Goal: Task Accomplishment & Management: Manage account settings

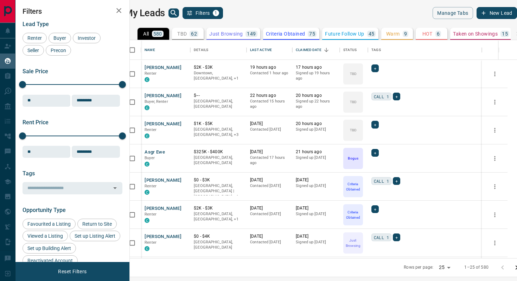
scroll to position [218, 384]
click at [282, 54] on button "Sort" at bounding box center [277, 50] width 10 height 10
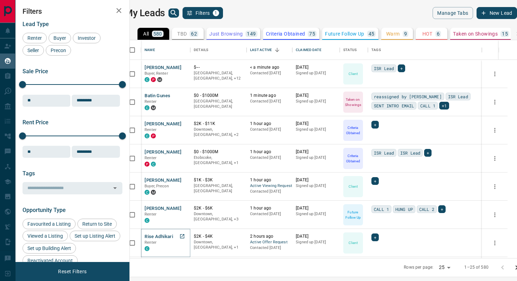
click at [165, 234] on button "Rise Adhikari" at bounding box center [159, 236] width 28 height 7
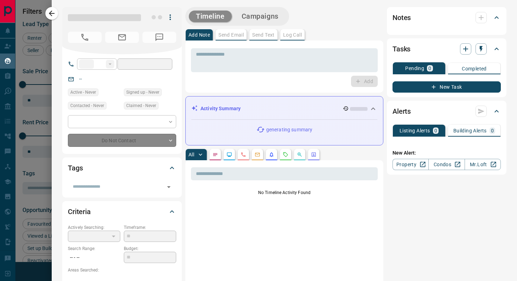
type input "**"
type input "**********"
type input "**"
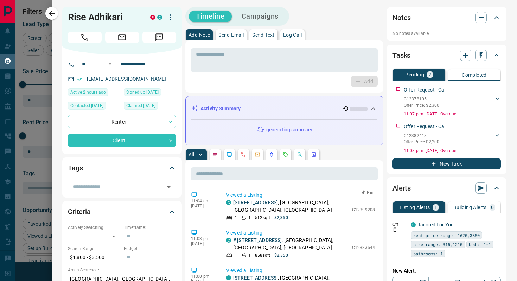
click at [254, 203] on link "[STREET_ADDRESS]" at bounding box center [255, 202] width 45 height 6
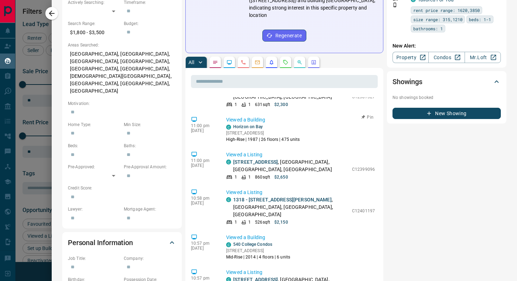
scroll to position [103, 0]
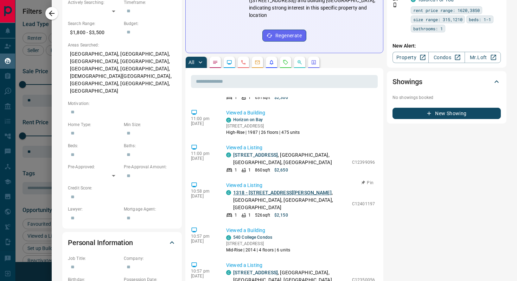
click at [273, 190] on link "1318 - [STREET_ADDRESS][PERSON_NAME]" at bounding box center [282, 193] width 98 height 6
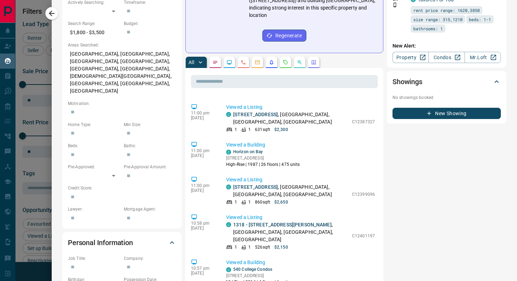
scroll to position [0, 0]
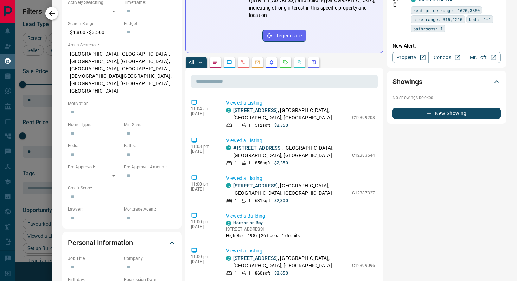
click at [47, 14] on button "button" at bounding box center [51, 13] width 13 height 13
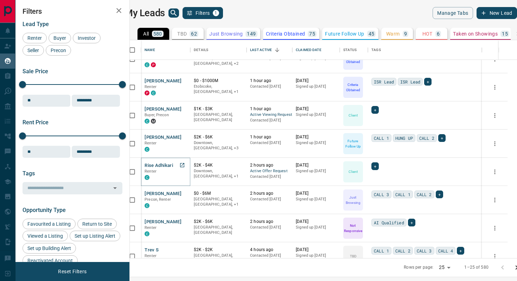
scroll to position [76, 0]
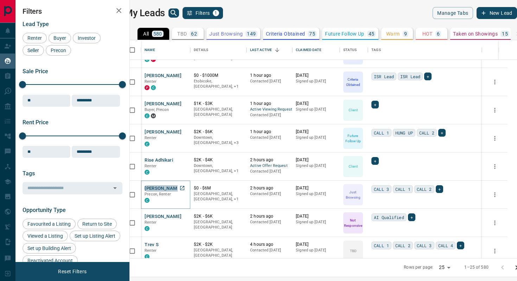
click at [174, 189] on button "[PERSON_NAME]" at bounding box center [163, 188] width 37 height 7
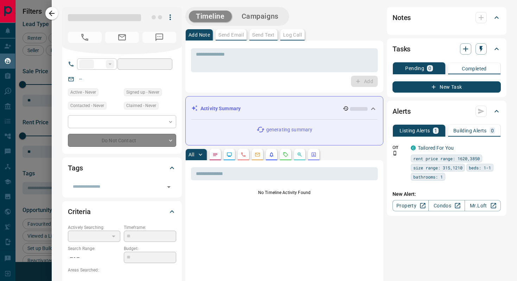
type input "**"
type input "**********"
type input "*"
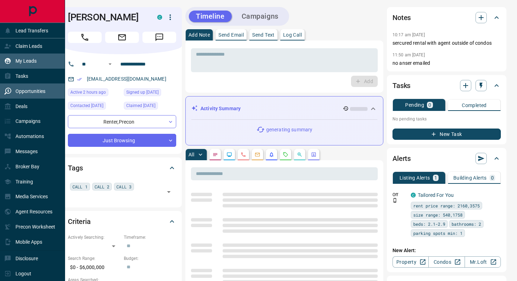
click at [19, 95] on div "Opportunities" at bounding box center [24, 91] width 41 height 12
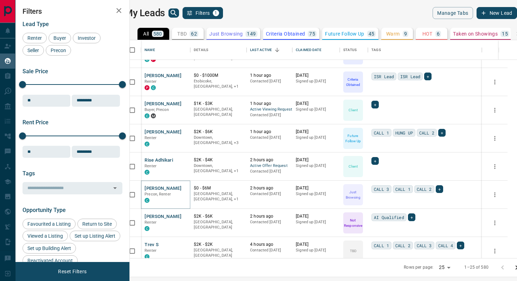
scroll to position [0, 0]
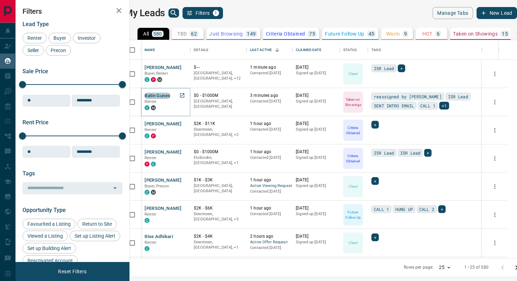
click at [170, 94] on button "Batin Gunes" at bounding box center [158, 96] width 26 height 7
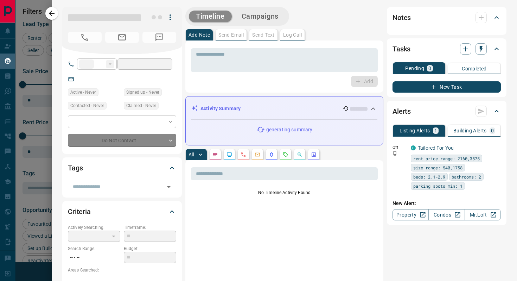
type input "***"
type input "**********"
type input "*"
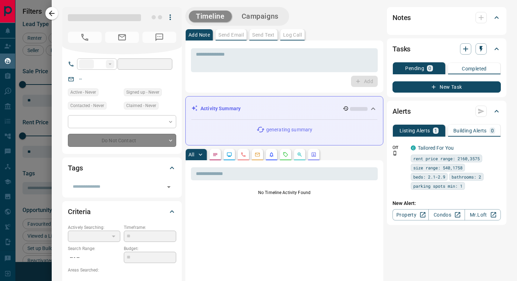
type input "**********"
type input "*******"
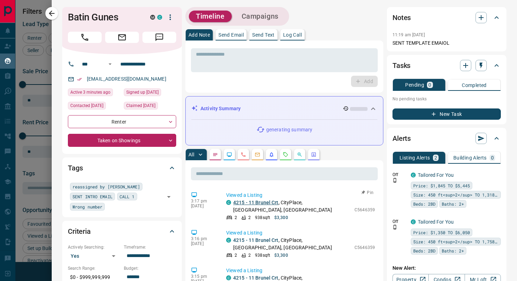
click at [257, 202] on link "4215 - 11 Brunel Crt" at bounding box center [255, 202] width 45 height 6
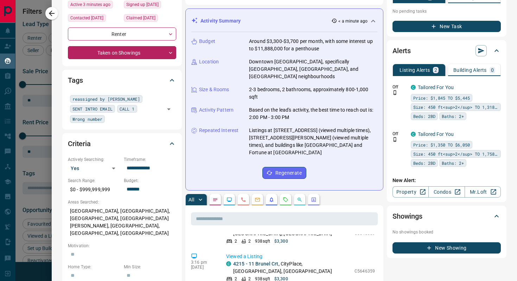
scroll to position [20, 0]
click at [52, 11] on icon "button" at bounding box center [52, 14] width 6 height 6
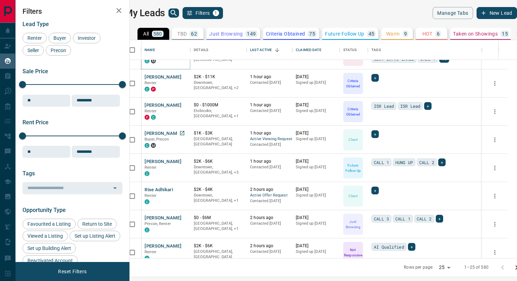
scroll to position [73, 0]
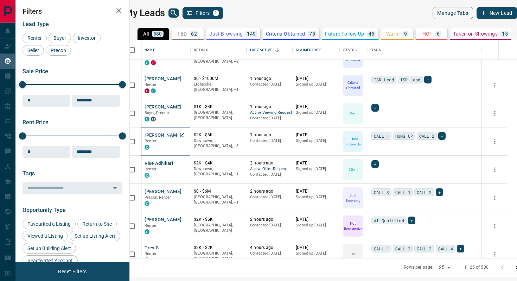
click at [167, 135] on button "[PERSON_NAME]" at bounding box center [163, 135] width 37 height 7
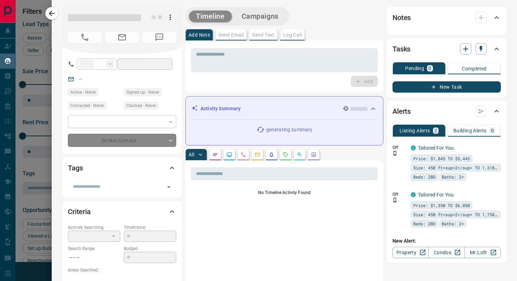
type input "**"
type input "**********"
type input "*"
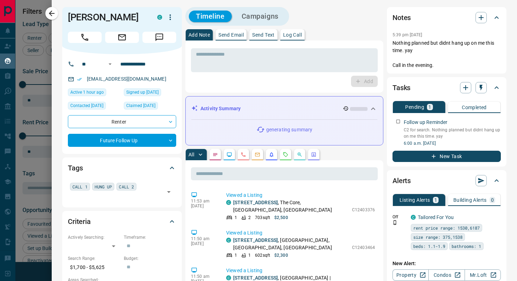
drag, startPoint x: 56, startPoint y: 13, endPoint x: 65, endPoint y: 19, distance: 11.2
click at [56, 13] on button "button" at bounding box center [51, 13] width 13 height 13
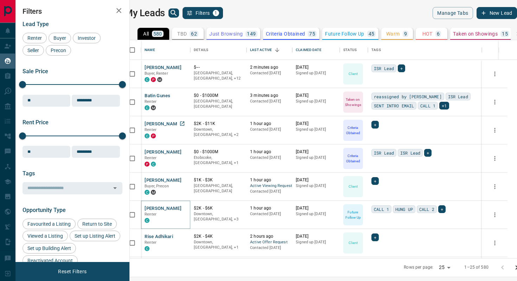
scroll to position [6, 0]
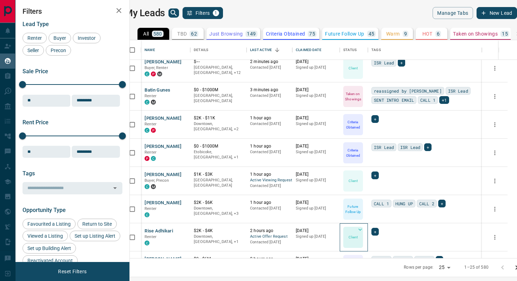
click at [358, 236] on p "Client" at bounding box center [353, 236] width 9 height 5
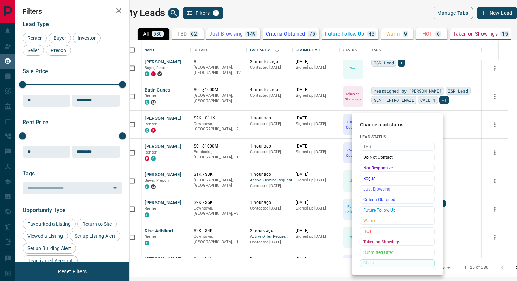
click at [167, 229] on div at bounding box center [258, 140] width 517 height 281
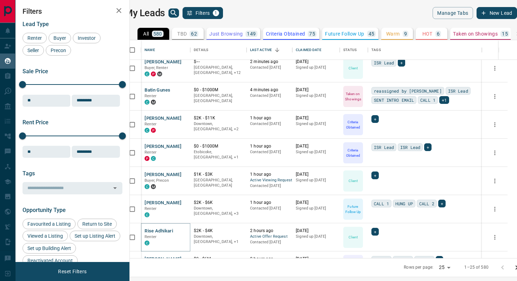
click at [167, 230] on button "Rise Adhikari" at bounding box center [159, 231] width 28 height 7
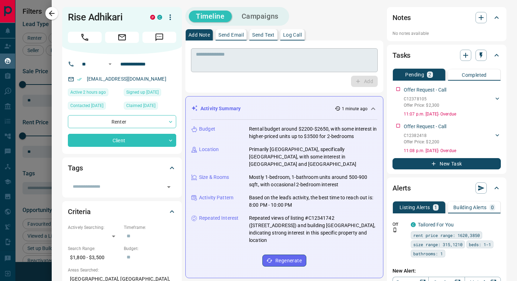
click at [298, 50] on div "* ​" at bounding box center [284, 60] width 187 height 24
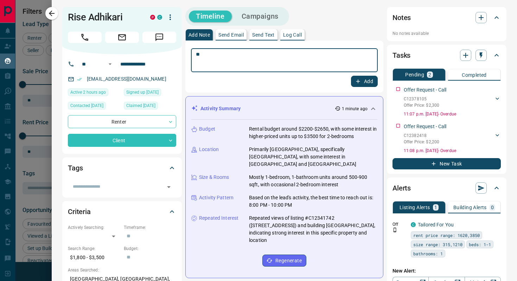
type textarea "*"
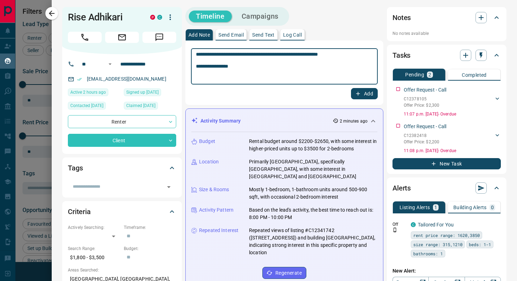
type textarea "**********"
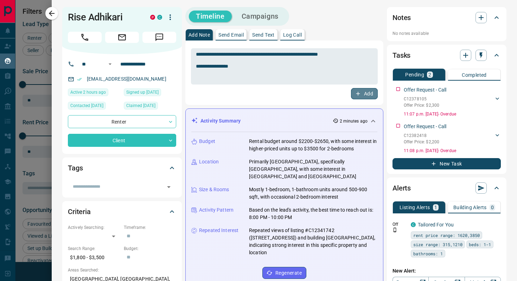
click at [367, 91] on button "Add" at bounding box center [364, 93] width 27 height 11
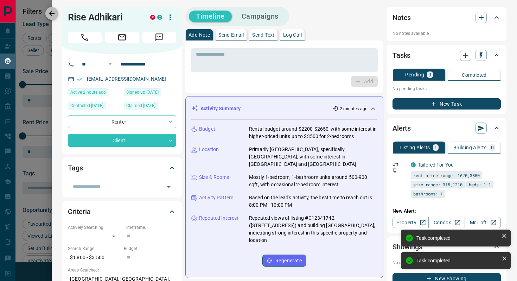
click at [47, 12] on icon "button" at bounding box center [51, 13] width 8 height 8
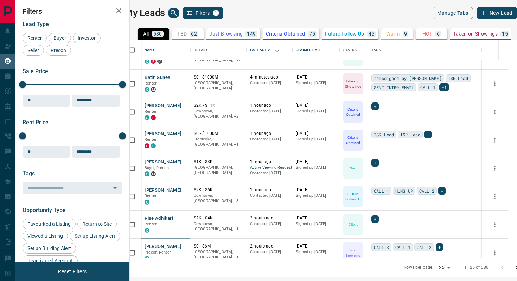
scroll to position [0, 0]
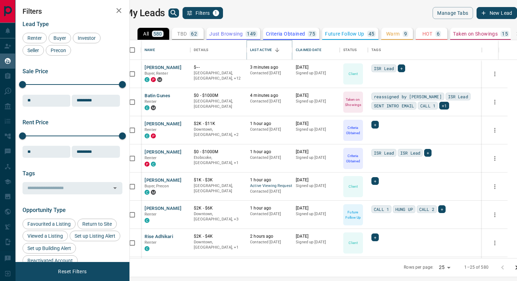
click at [282, 53] on button "Sort" at bounding box center [277, 50] width 10 height 10
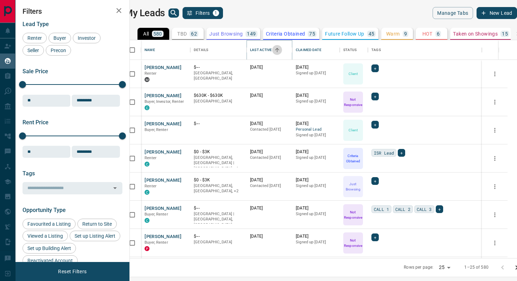
click at [279, 48] on icon "Sort" at bounding box center [277, 50] width 4 height 4
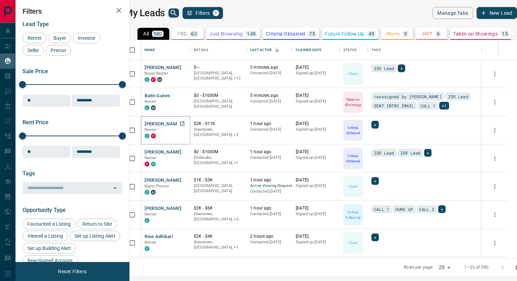
click at [171, 123] on button "[PERSON_NAME]" at bounding box center [163, 124] width 37 height 7
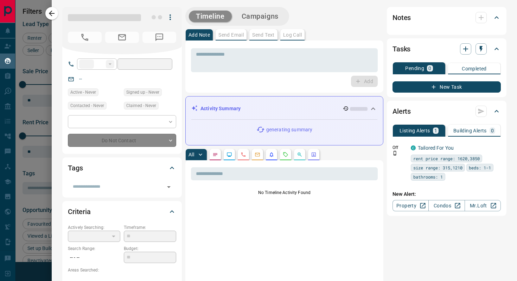
type input "**"
type input "**********"
type input "*"
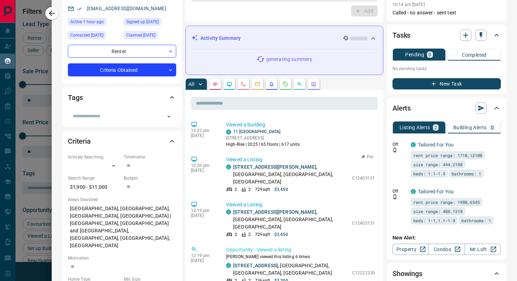
scroll to position [7, 0]
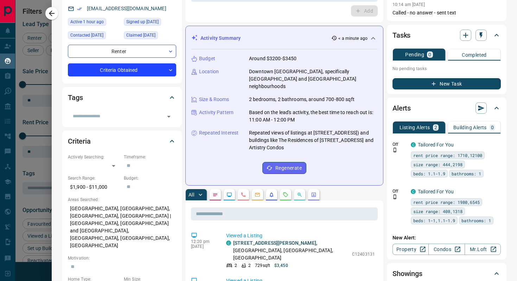
scroll to position [46, 0]
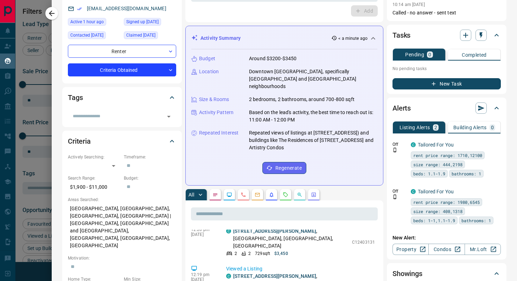
click at [268, 228] on link "[STREET_ADDRESS][PERSON_NAME]" at bounding box center [274, 231] width 83 height 6
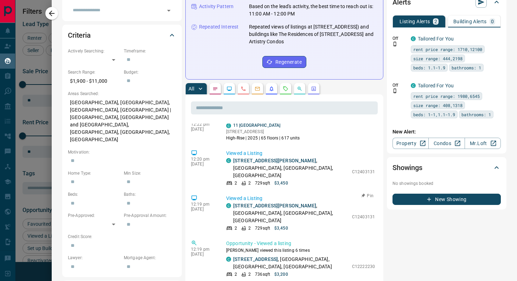
scroll to position [26, 0]
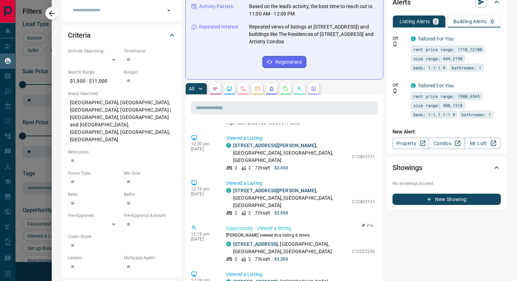
click at [261, 240] on p "[STREET_ADDRESS]" at bounding box center [290, 247] width 115 height 15
click at [261, 241] on link "[STREET_ADDRESS]" at bounding box center [255, 244] width 45 height 6
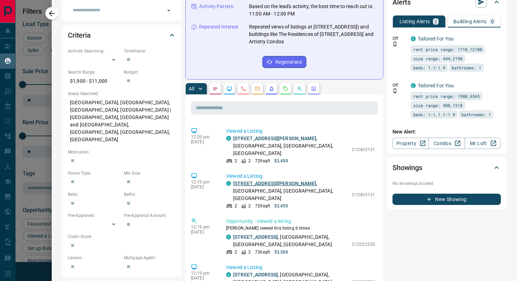
scroll to position [0, 0]
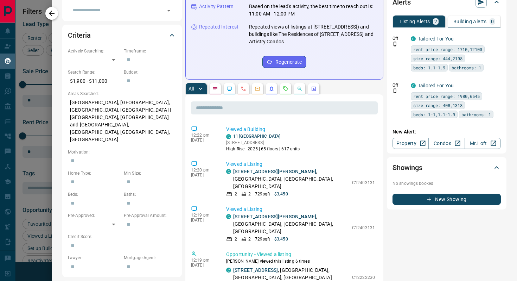
click at [49, 15] on icon "button" at bounding box center [51, 13] width 8 height 8
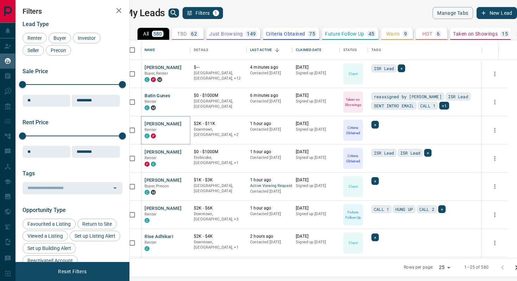
scroll to position [6, 0]
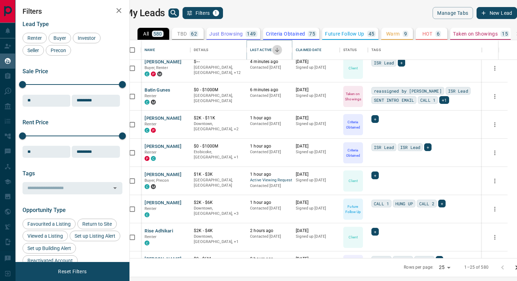
click at [280, 48] on icon "Sort" at bounding box center [277, 50] width 6 height 6
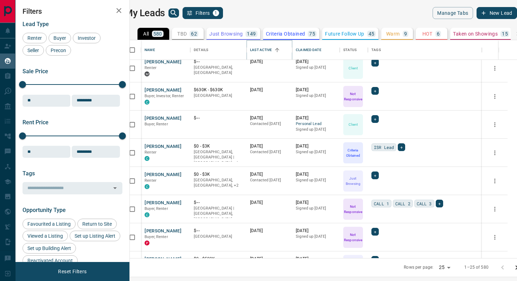
click at [280, 49] on icon "Sort" at bounding box center [277, 50] width 6 height 6
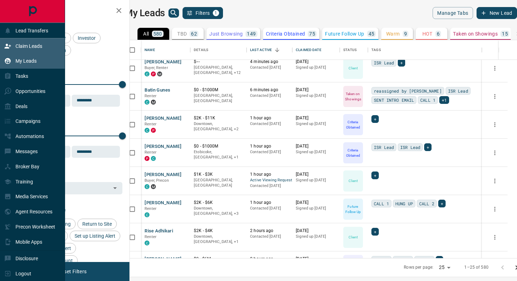
click at [27, 44] on p "Claim Leads" at bounding box center [28, 46] width 27 height 6
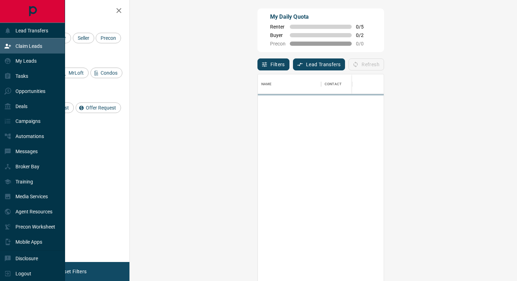
scroll to position [213, 372]
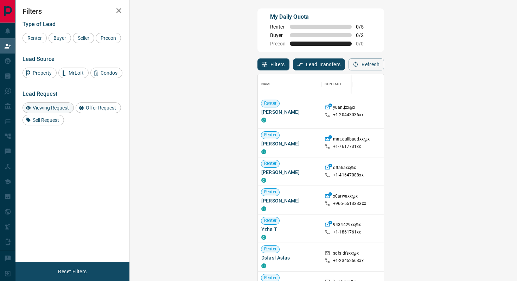
click at [62, 110] on span "Viewing Request" at bounding box center [50, 108] width 41 height 6
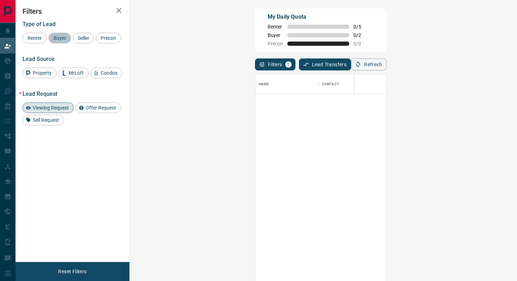
click at [61, 39] on span "Buyer" at bounding box center [60, 38] width 18 height 6
click at [93, 39] on div "Seller" at bounding box center [83, 38] width 21 height 11
click at [65, 113] on div "Viewing Request" at bounding box center [48, 107] width 51 height 11
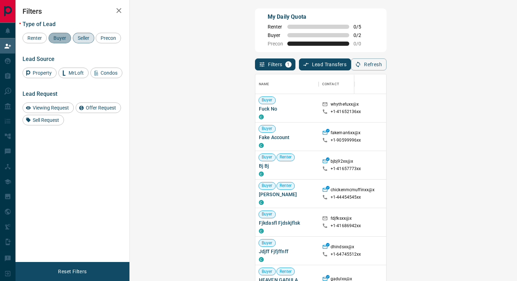
click at [64, 39] on span "Buyer" at bounding box center [60, 38] width 18 height 6
click at [87, 39] on span "Seller" at bounding box center [83, 38] width 17 height 6
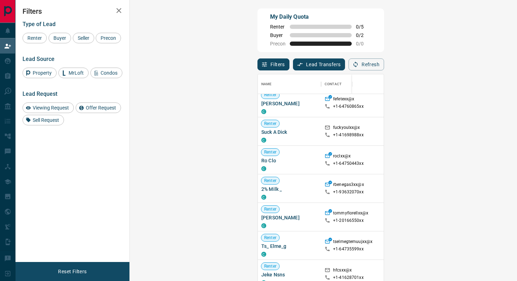
scroll to position [273, 0]
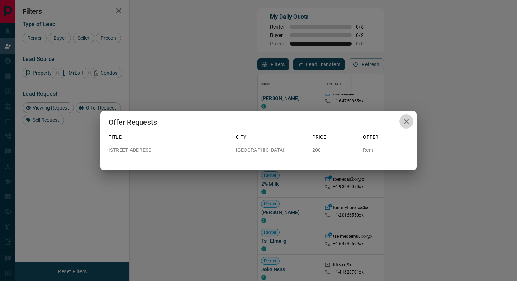
click at [406, 123] on icon "button" at bounding box center [406, 121] width 8 height 8
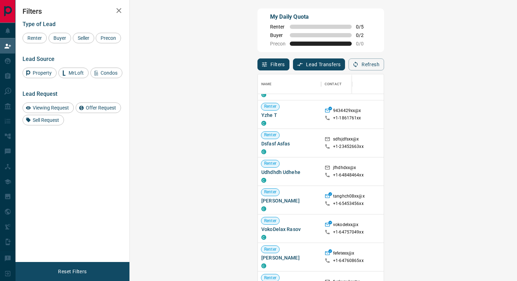
scroll to position [0, 0]
